Goal: Information Seeking & Learning: Learn about a topic

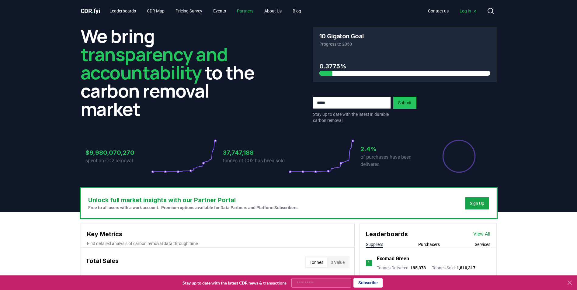
click at [247, 11] on link "Partners" at bounding box center [245, 10] width 26 height 11
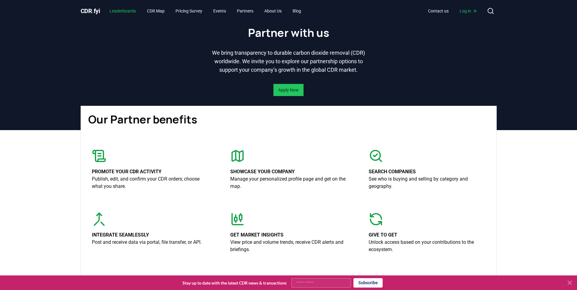
click at [124, 9] on link "Leaderboards" at bounding box center [123, 10] width 36 height 11
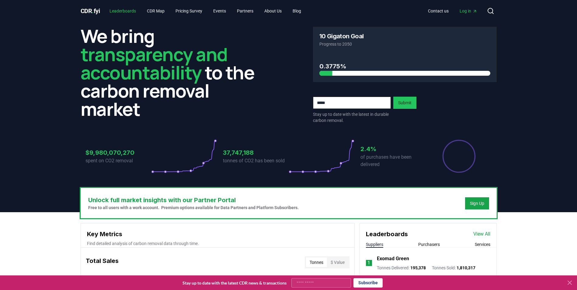
click at [122, 12] on link "Leaderboards" at bounding box center [123, 10] width 36 height 11
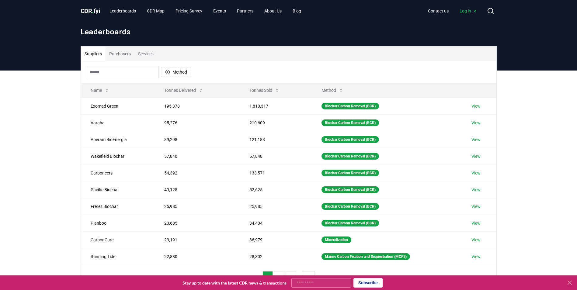
click at [512, 158] on div "Suppliers Purchasers Services Method Name Tonnes Delivered Tonnes Sold Method E…" at bounding box center [288, 193] width 577 height 244
click at [66, 115] on div "Suppliers Purchasers Services Method Name Tonnes Delivered Tonnes Sold Method E…" at bounding box center [288, 193] width 577 height 244
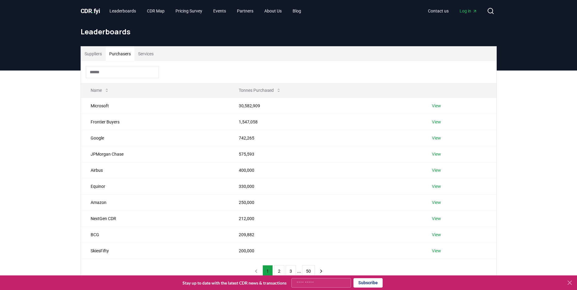
click at [123, 54] on button "Purchasers" at bounding box center [119, 54] width 29 height 15
click at [150, 52] on button "Services" at bounding box center [145, 54] width 23 height 15
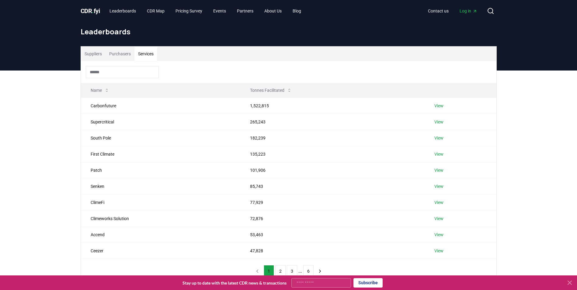
click at [80, 105] on div "Suppliers Purchasers Services Name Tonnes Facilitated Carbonfuture 1,522,815 Vi…" at bounding box center [289, 164] width 426 height 237
click at [95, 11] on span "CDR . fyi" at bounding box center [90, 10] width 19 height 7
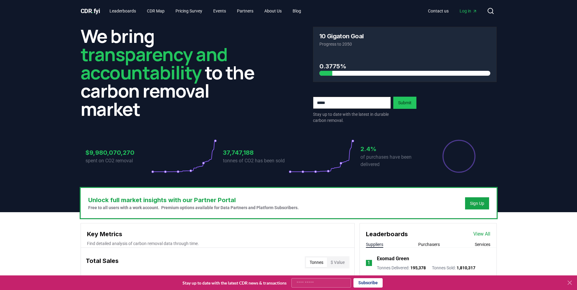
click at [341, 45] on p "Progress to 2050" at bounding box center [404, 44] width 171 height 6
click at [339, 52] on div "10 Gigaton Goal Progress to 2050" at bounding box center [404, 40] width 183 height 26
drag, startPoint x: 339, startPoint y: 52, endPoint x: 340, endPoint y: 61, distance: 9.2
click at [342, 60] on div "0.3775%" at bounding box center [404, 64] width 171 height 22
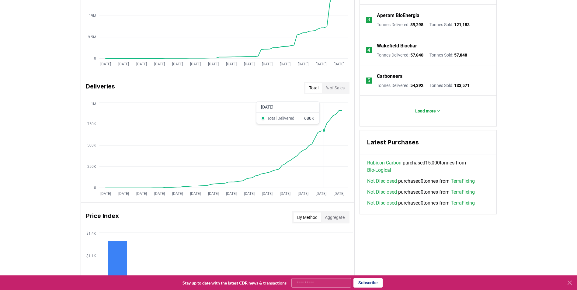
scroll to position [122, 0]
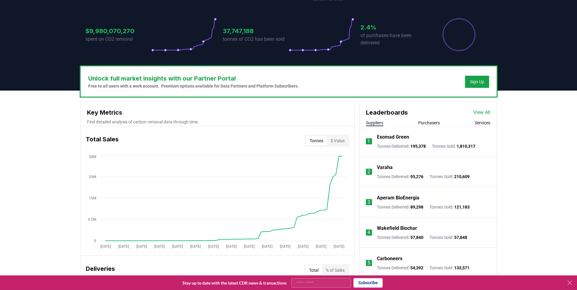
click at [337, 140] on button "$ Value" at bounding box center [337, 141] width 21 height 10
click at [318, 141] on button "Tonnes" at bounding box center [316, 141] width 21 height 10
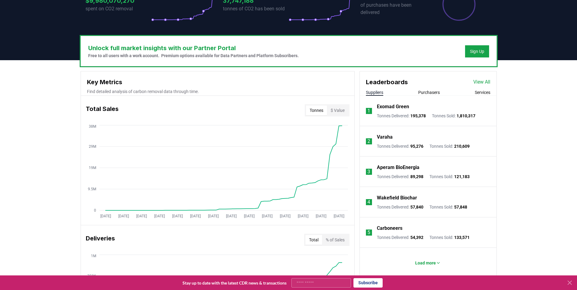
click at [282, 80] on h3 "Key Metrics" at bounding box center [217, 82] width 261 height 9
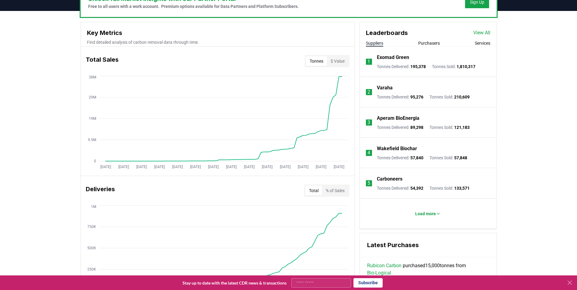
scroll to position [182, 0]
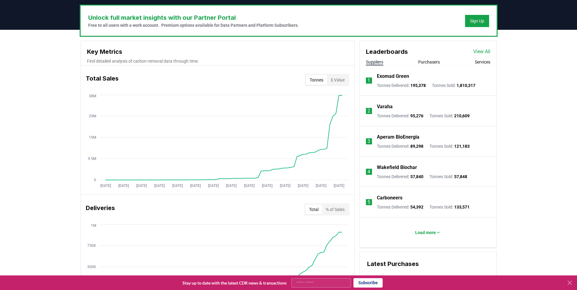
click at [98, 73] on div "Total Sales Tonnes $ Value" at bounding box center [217, 80] width 273 height 22
click at [113, 43] on div "Key Metrics Find detailed analysis of carbon removal data through time." at bounding box center [217, 53] width 273 height 24
click at [108, 51] on h3 "Key Metrics" at bounding box center [217, 51] width 261 height 9
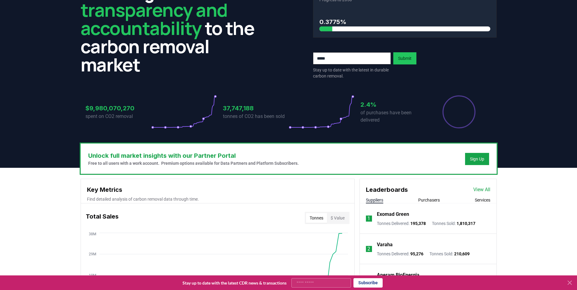
scroll to position [0, 0]
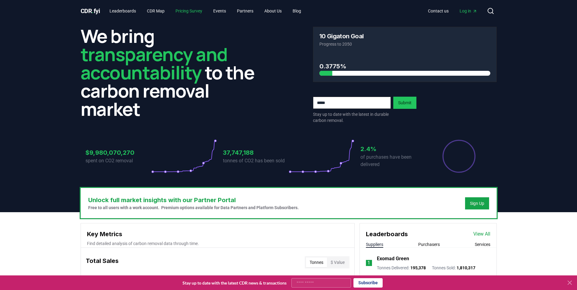
click at [192, 9] on link "Pricing Survey" at bounding box center [189, 10] width 36 height 11
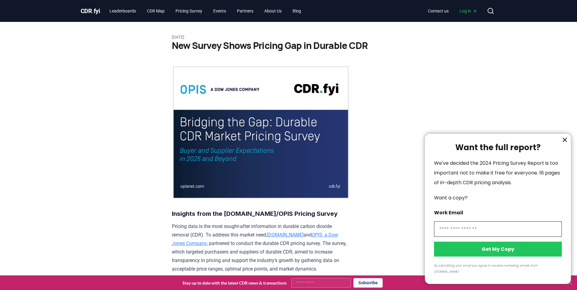
click at [133, 12] on div at bounding box center [288, 145] width 577 height 290
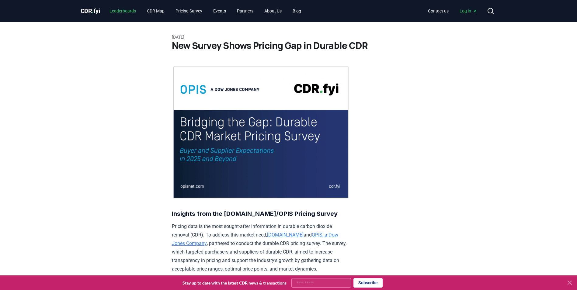
click at [132, 10] on link "Leaderboards" at bounding box center [123, 10] width 36 height 11
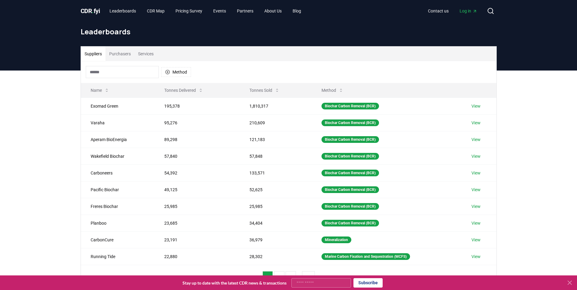
click at [146, 57] on button "Services" at bounding box center [145, 54] width 23 height 15
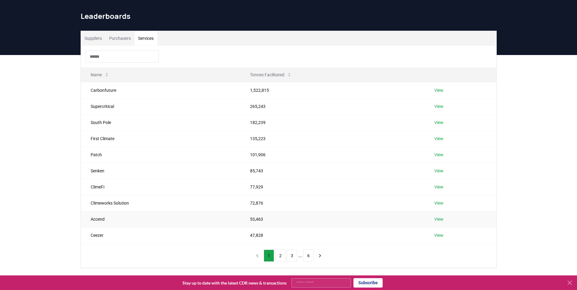
scroll to position [30, 0]
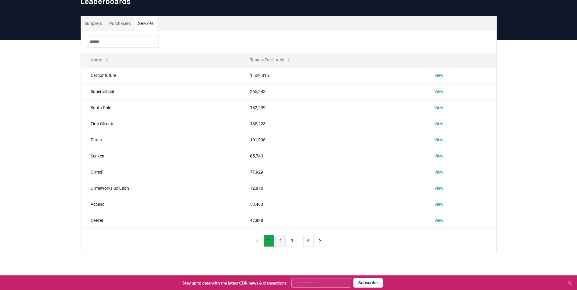
click at [281, 239] on button "2" at bounding box center [280, 241] width 10 height 12
click at [292, 242] on button "3" at bounding box center [292, 241] width 10 height 12
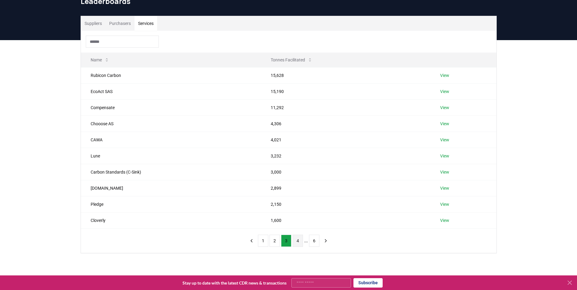
click at [299, 244] on button "4" at bounding box center [297, 241] width 10 height 12
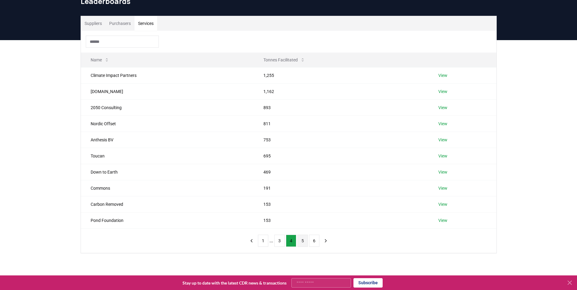
click at [301, 240] on button "5" at bounding box center [302, 241] width 10 height 12
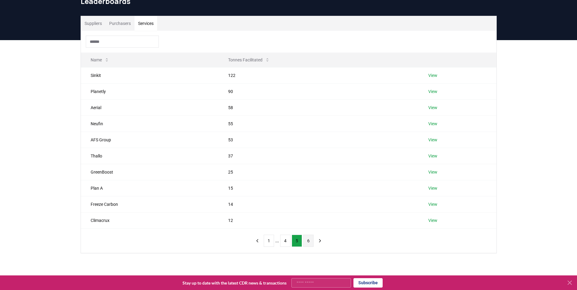
click at [307, 242] on button "6" at bounding box center [308, 241] width 10 height 12
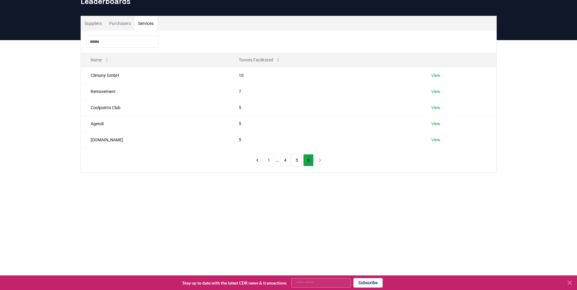
scroll to position [0, 0]
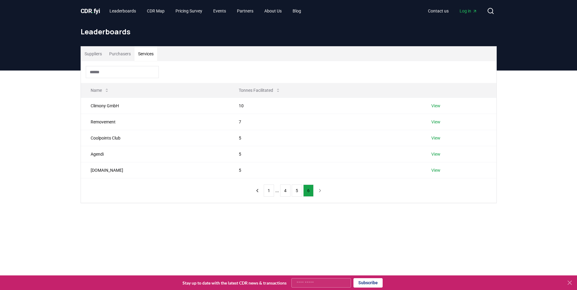
click at [97, 54] on button "Suppliers" at bounding box center [93, 54] width 25 height 15
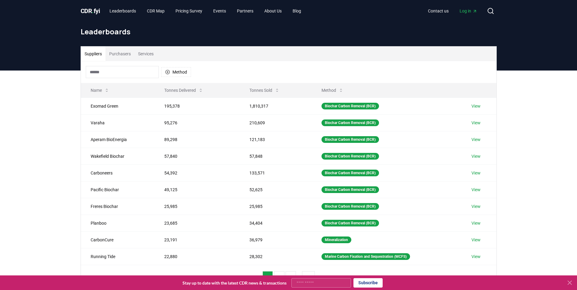
click at [117, 50] on button "Purchasers" at bounding box center [119, 54] width 29 height 15
